Goal: Task Accomplishment & Management: Manage account settings

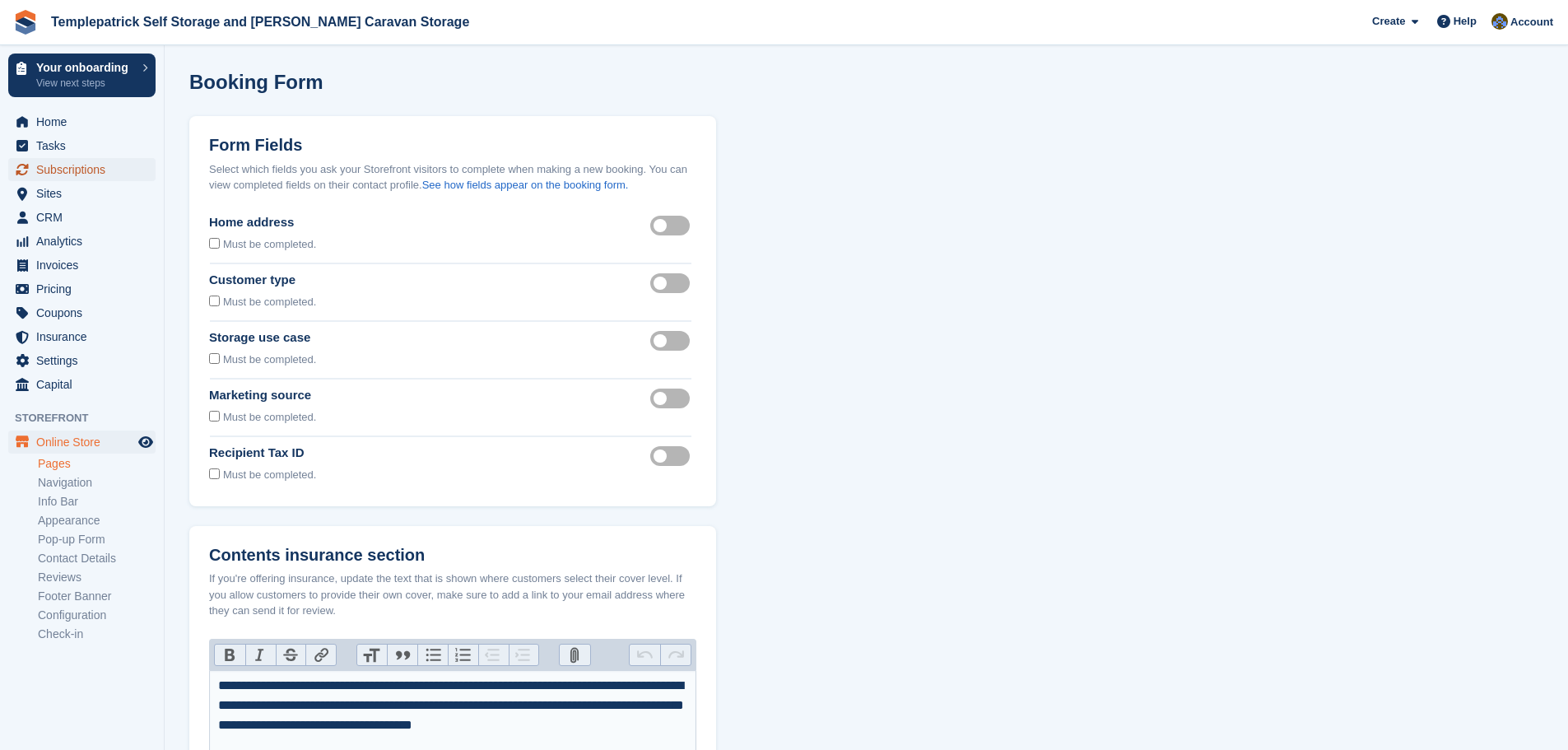
click at [59, 174] on span "Subscriptions" at bounding box center [85, 170] width 99 height 23
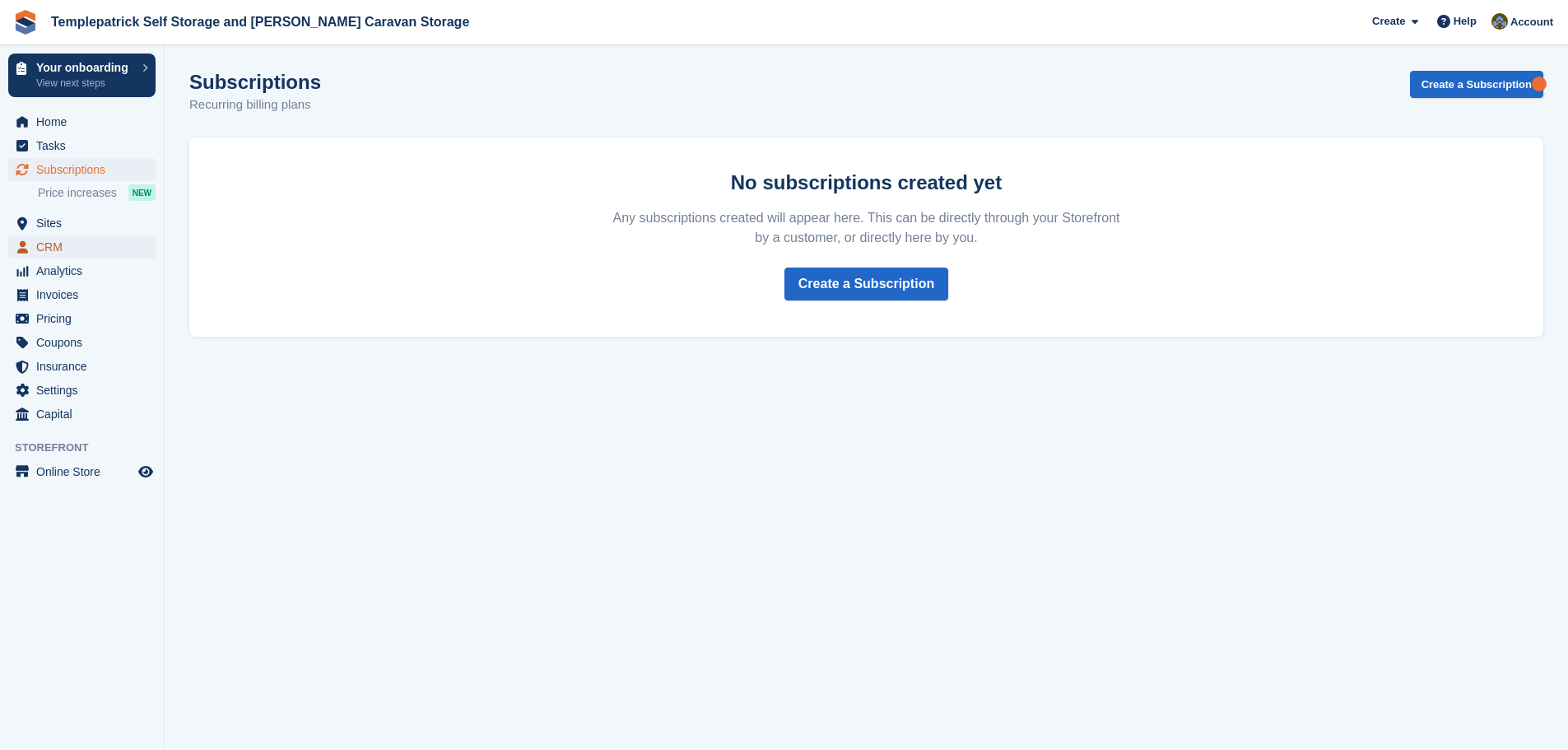
click at [55, 246] on span "CRM" at bounding box center [85, 247] width 99 height 23
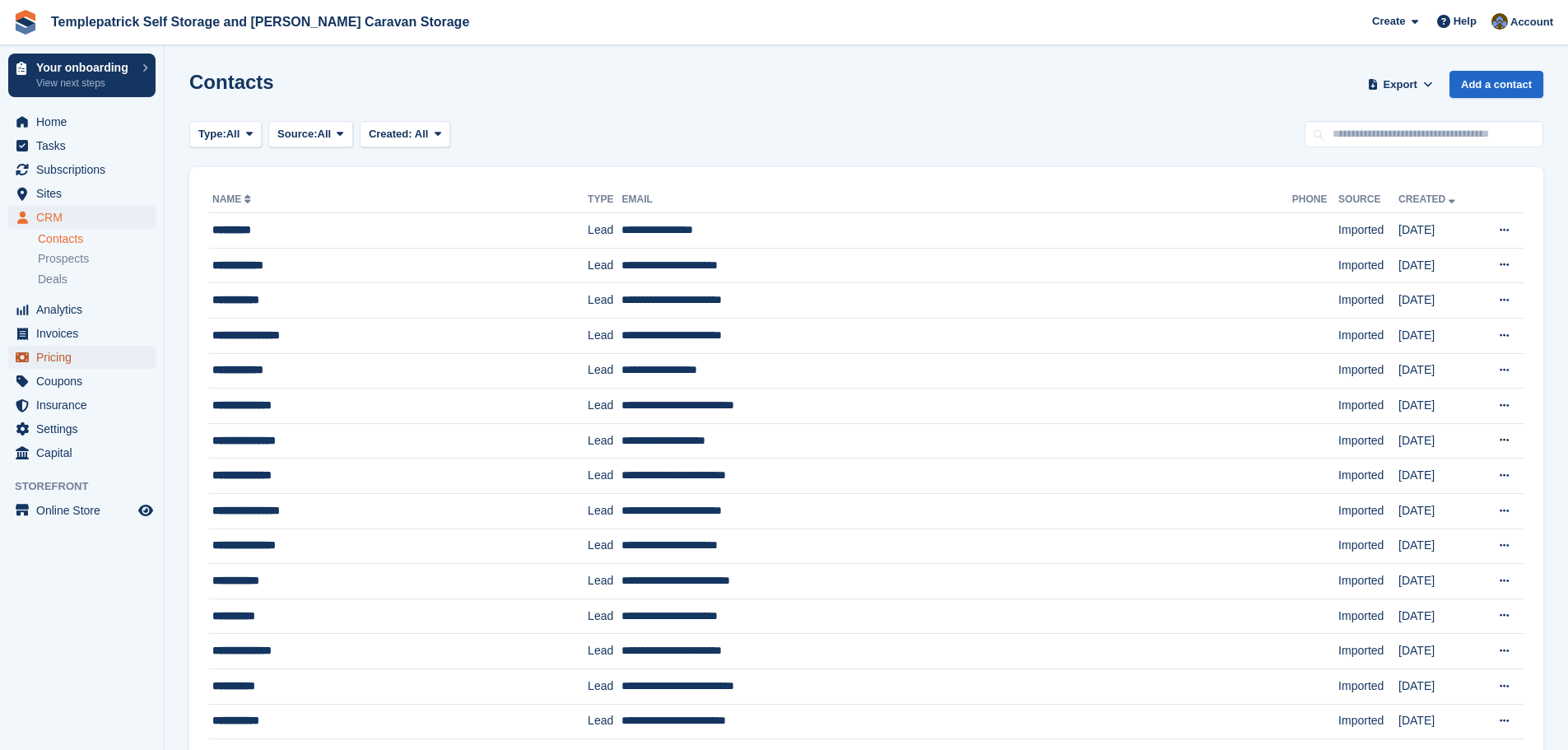
click at [80, 357] on span "Pricing" at bounding box center [85, 358] width 99 height 23
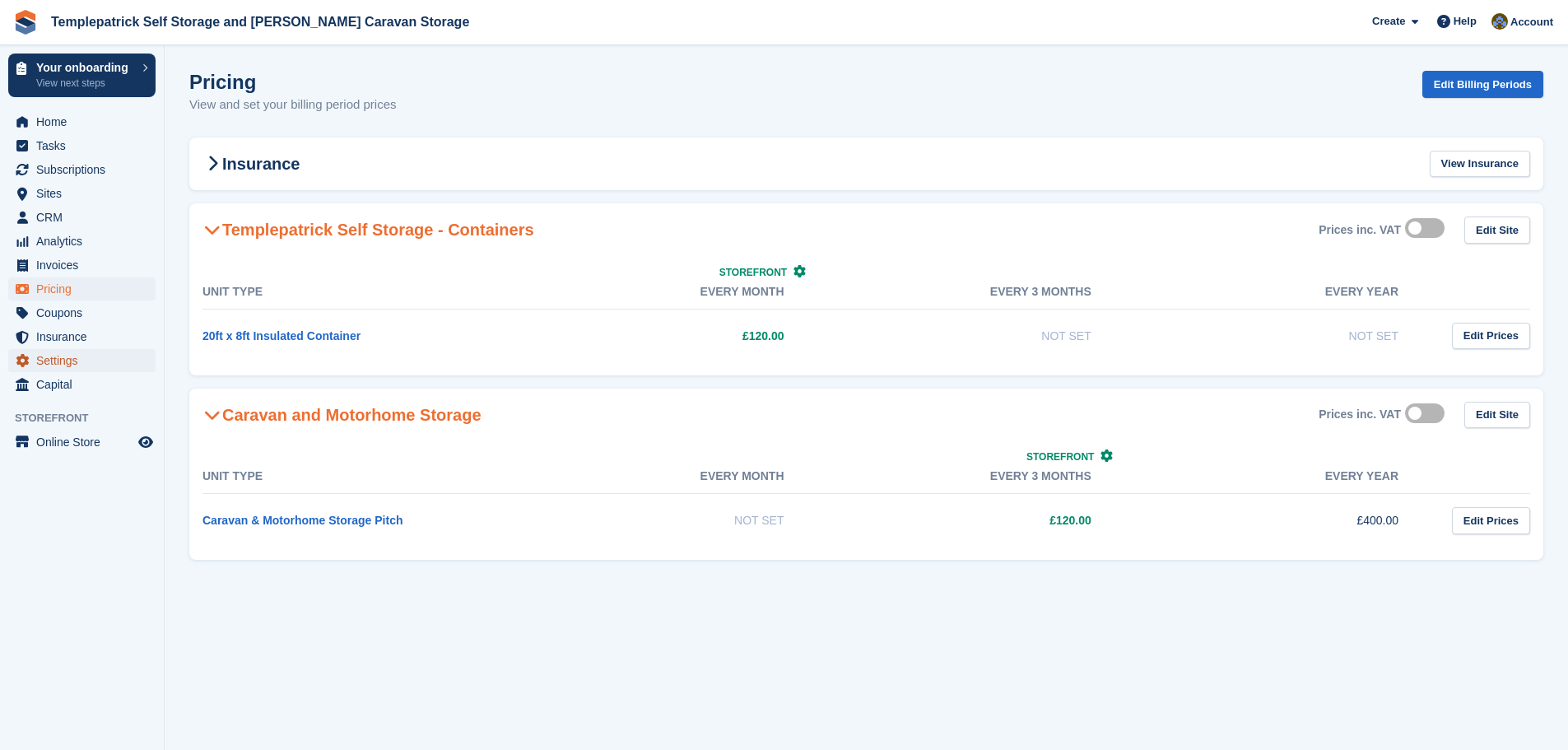
click at [73, 362] on span "Settings" at bounding box center [85, 361] width 99 height 23
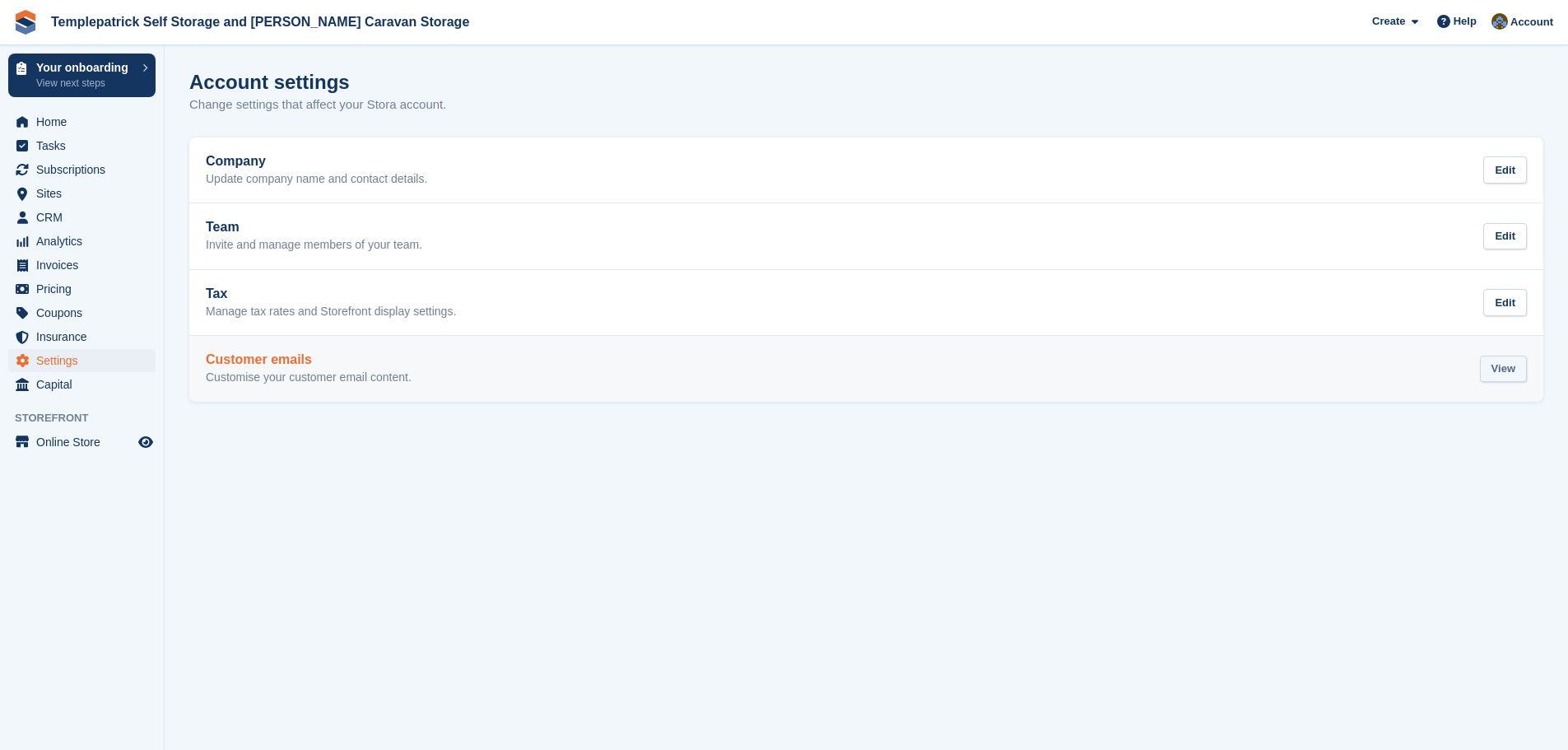
click at [1515, 378] on div "View" at bounding box center [1504, 369] width 47 height 28
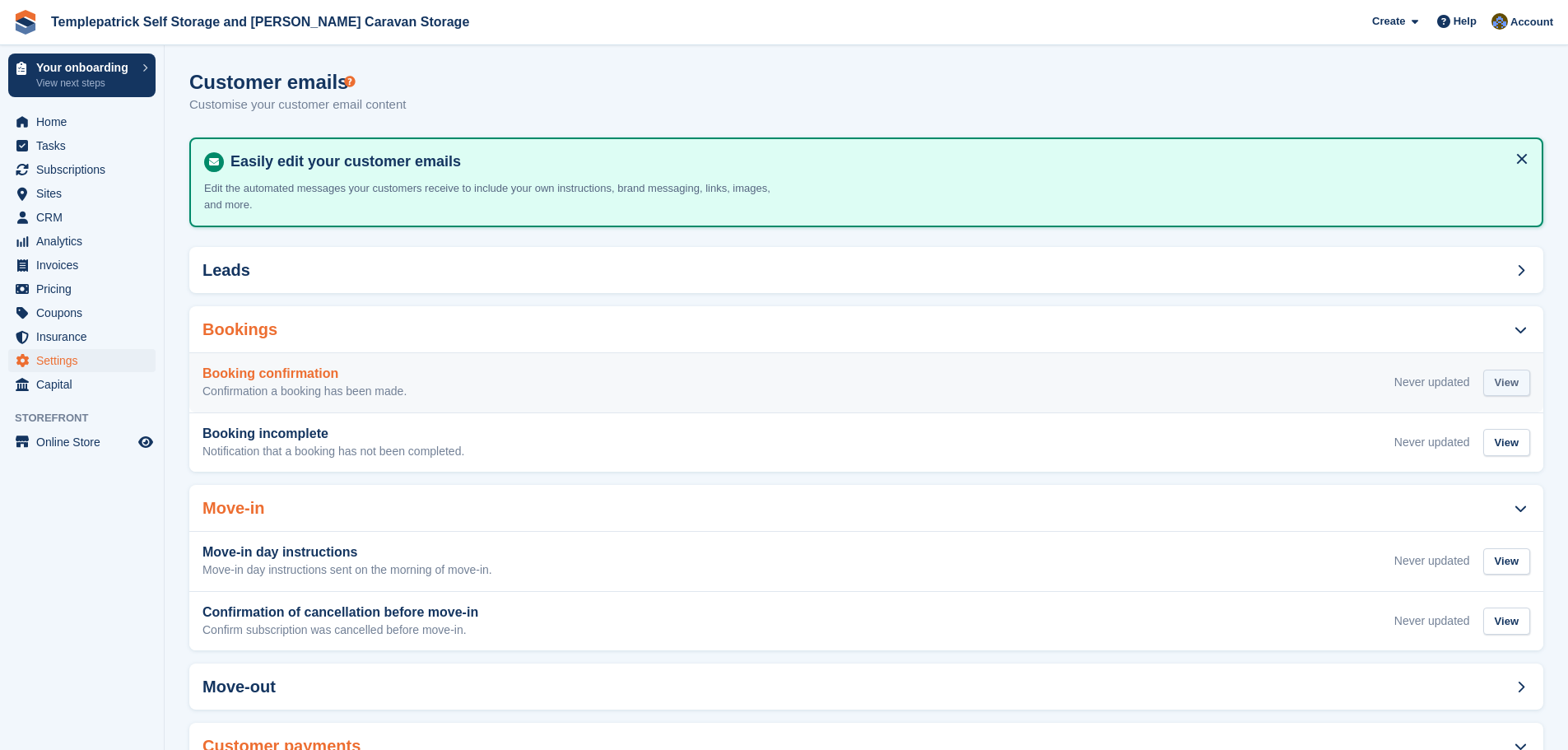
click at [1501, 378] on div "View" at bounding box center [1507, 382] width 47 height 28
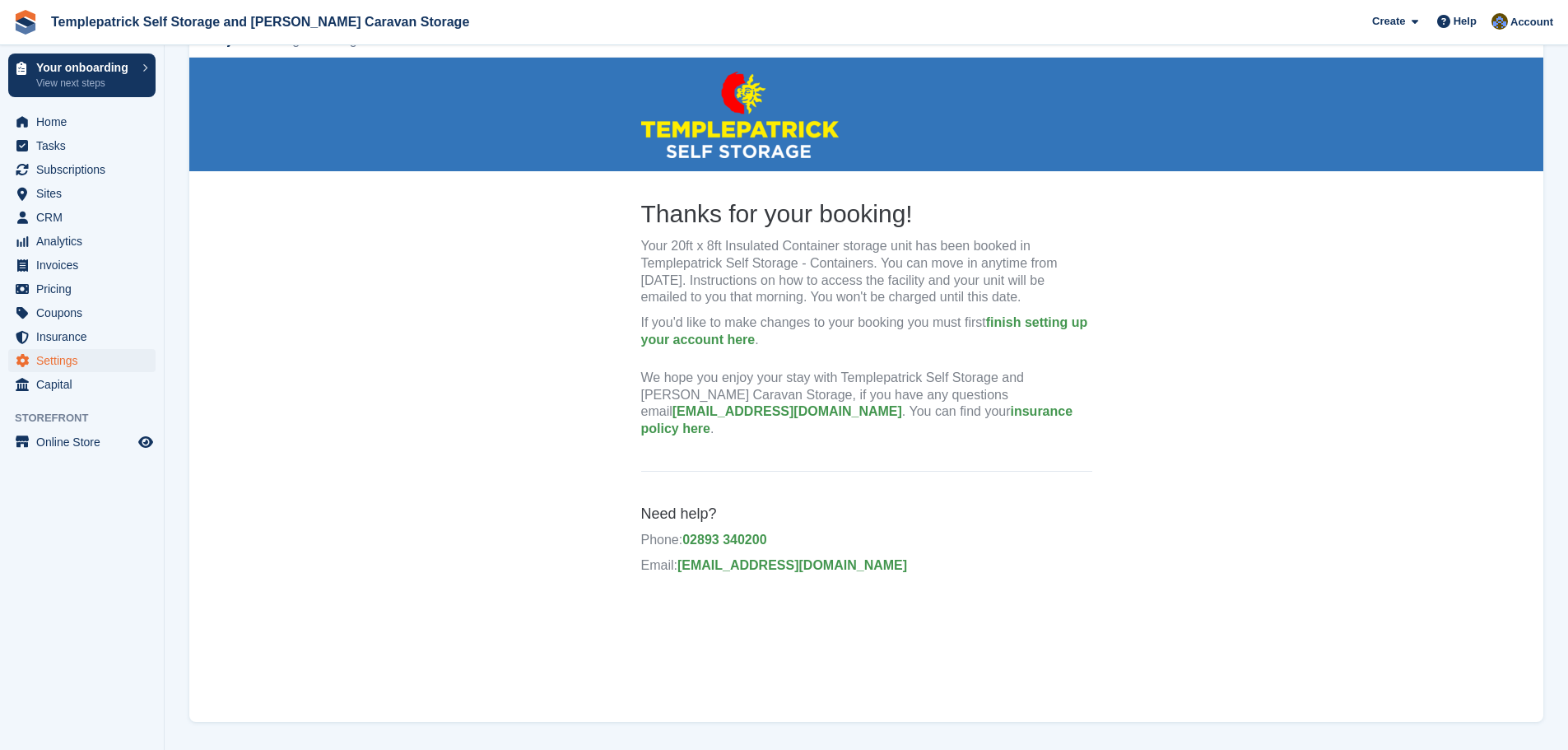
scroll to position [165, 0]
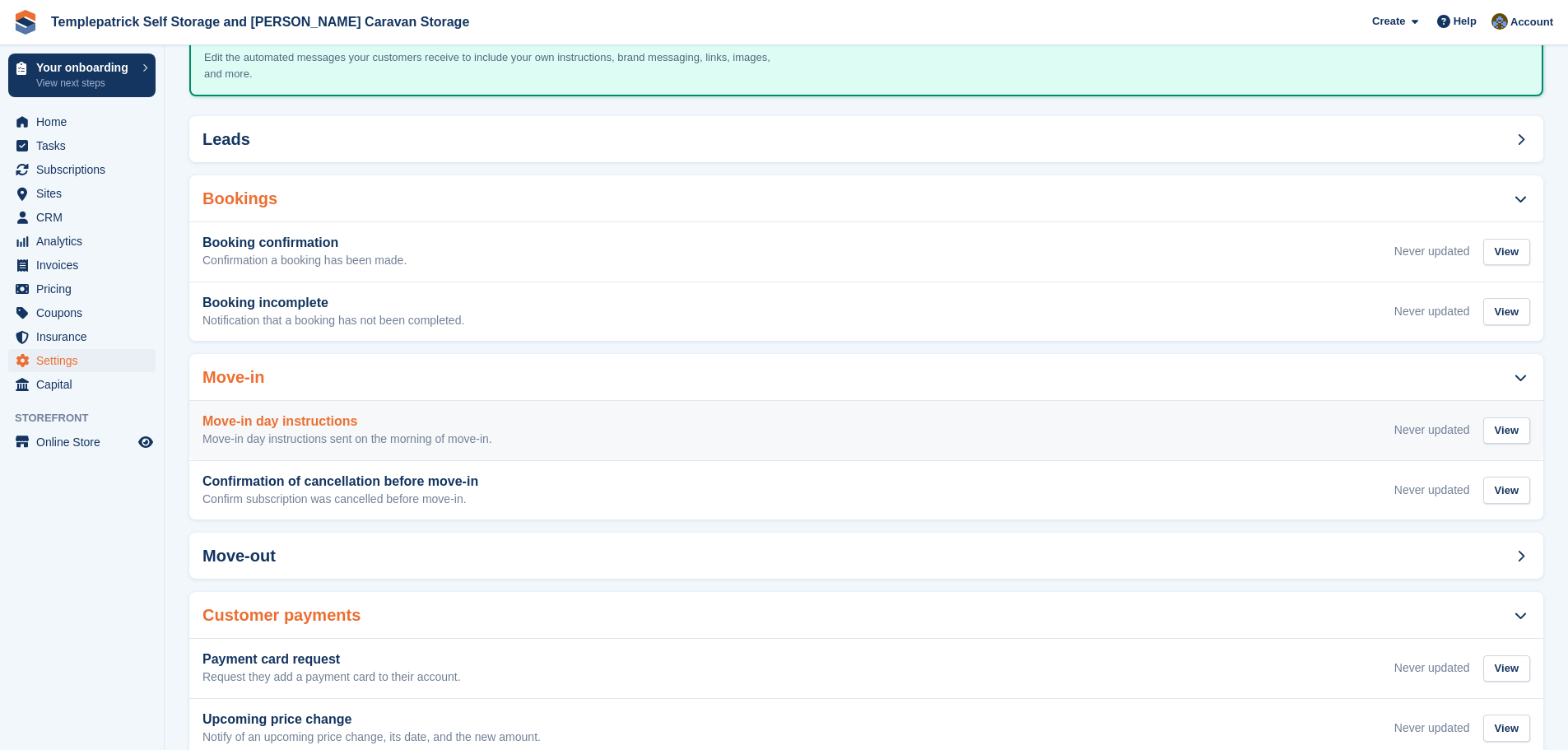
scroll to position [355, 0]
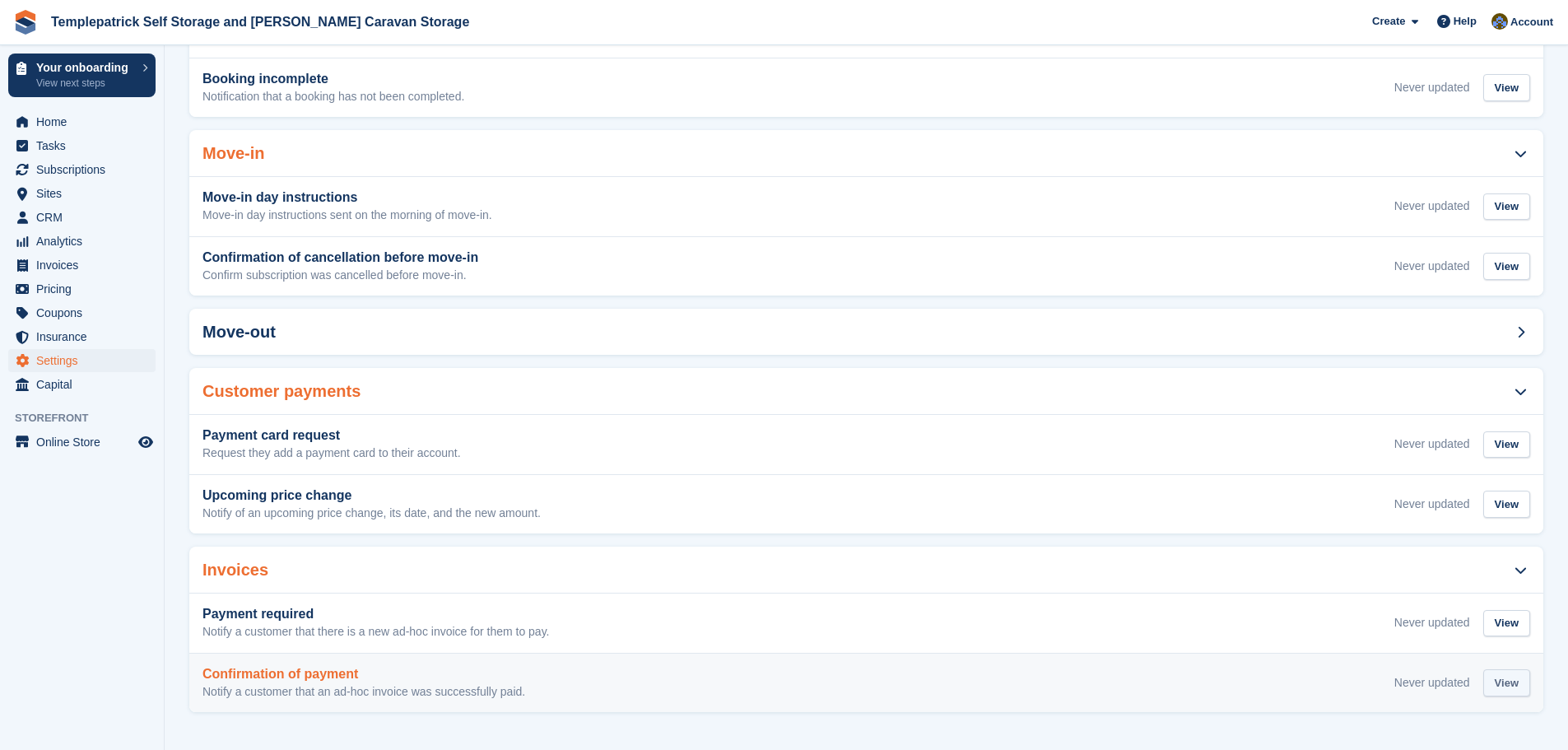
click at [1512, 686] on div "View" at bounding box center [1507, 682] width 47 height 28
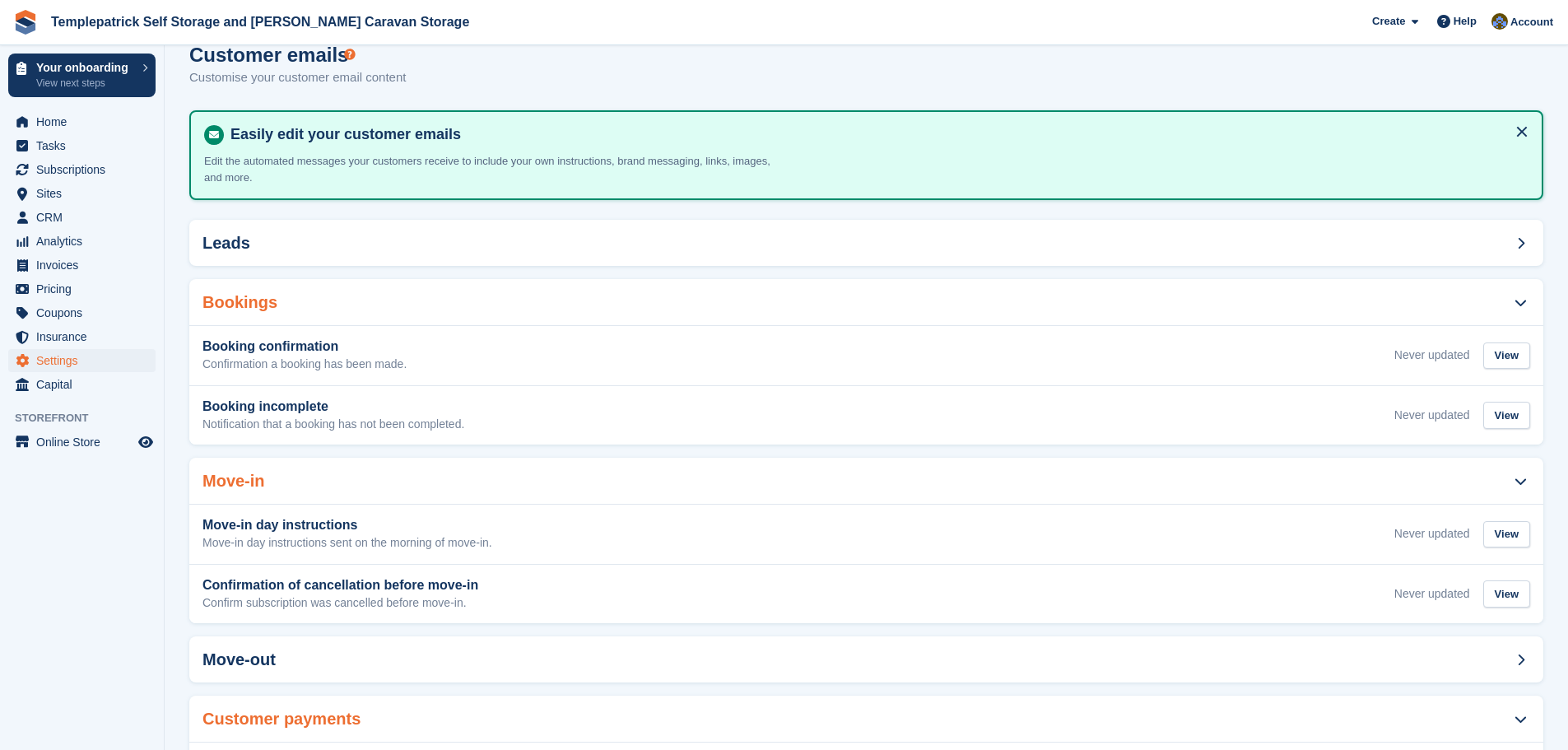
scroll to position [26, 0]
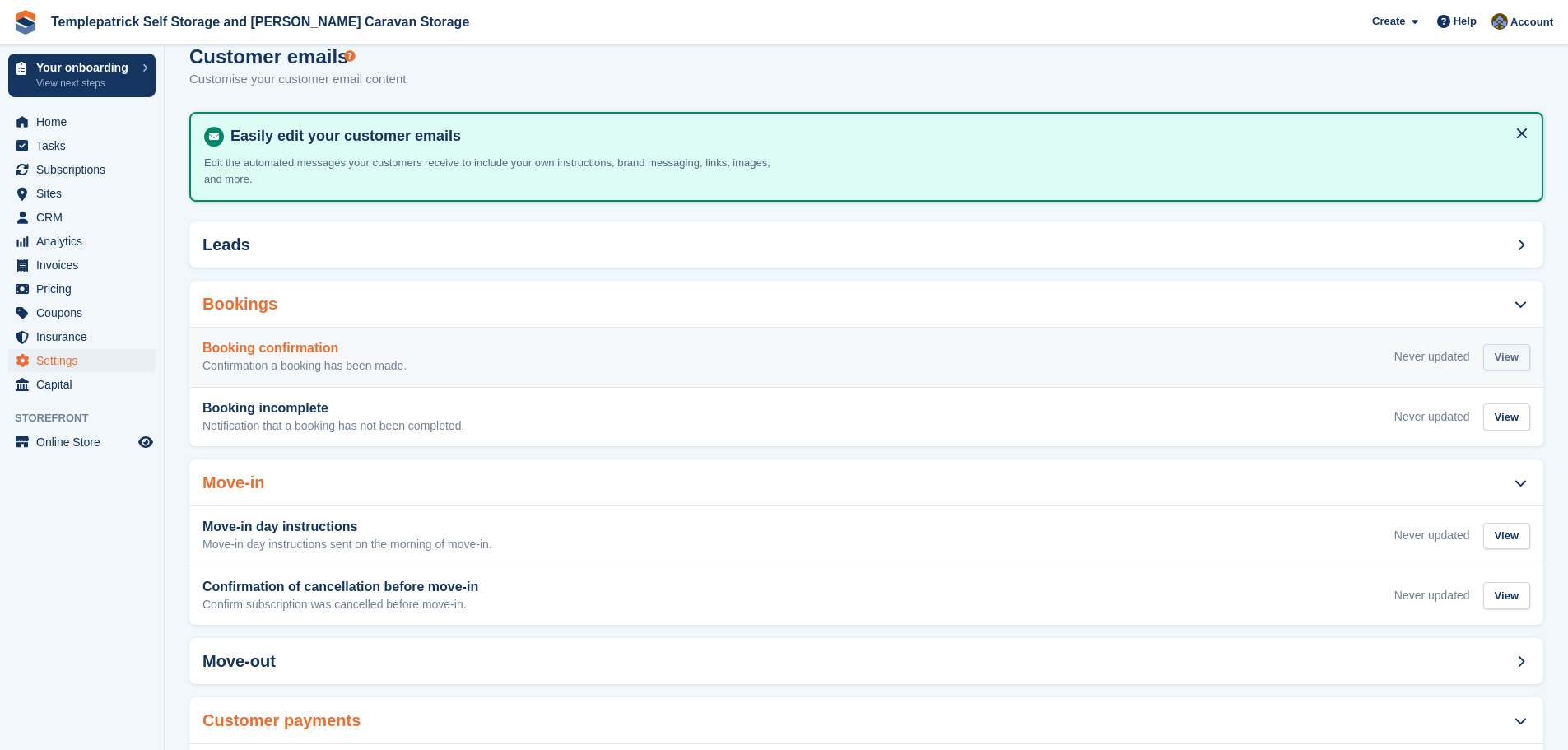
click at [1517, 352] on div "View" at bounding box center [1507, 358] width 47 height 28
